Goal: Navigation & Orientation: Find specific page/section

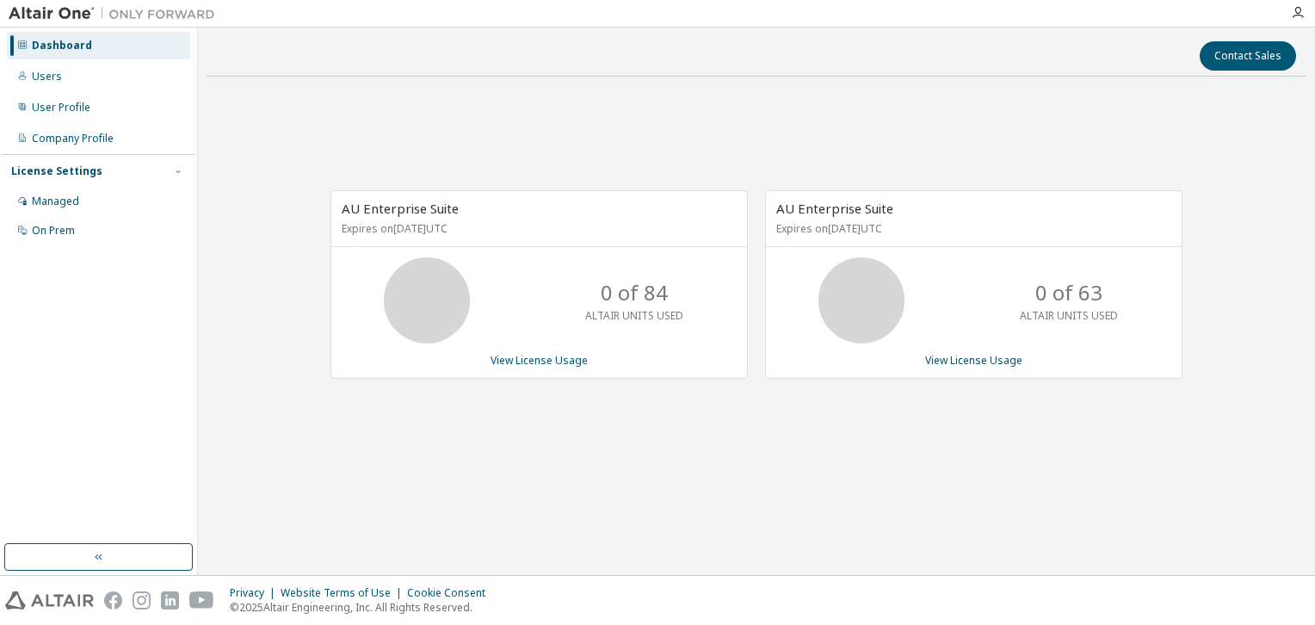
click at [1093, 416] on div "AU Enterprise Suite Expires on [DATE] UTC 0 of 84 ALTAIR UNITS USED View Licens…" at bounding box center [757, 293] width 1100 height 406
